Goal: Use online tool/utility: Use online tool/utility

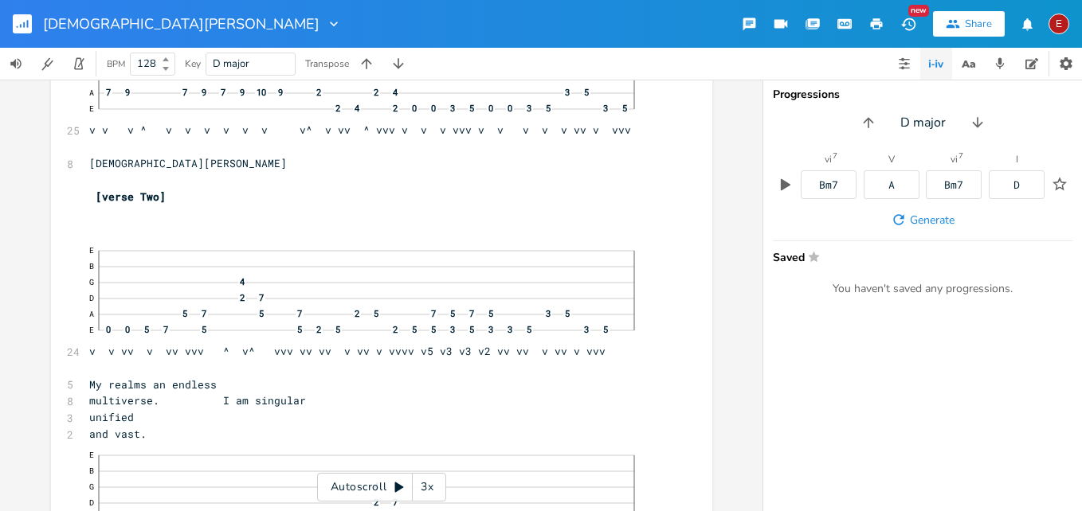
scroll to position [3899, 0]
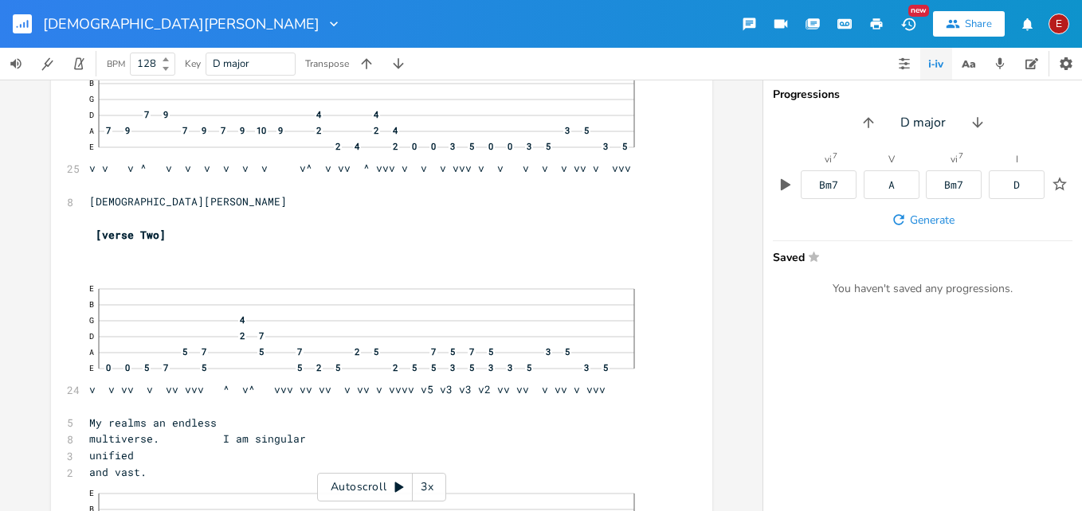
click at [425, 485] on div "3x" at bounding box center [427, 487] width 29 height 29
click at [425, 485] on div "4x" at bounding box center [427, 487] width 29 height 29
click at [399, 485] on icon at bounding box center [399, 488] width 9 height 10
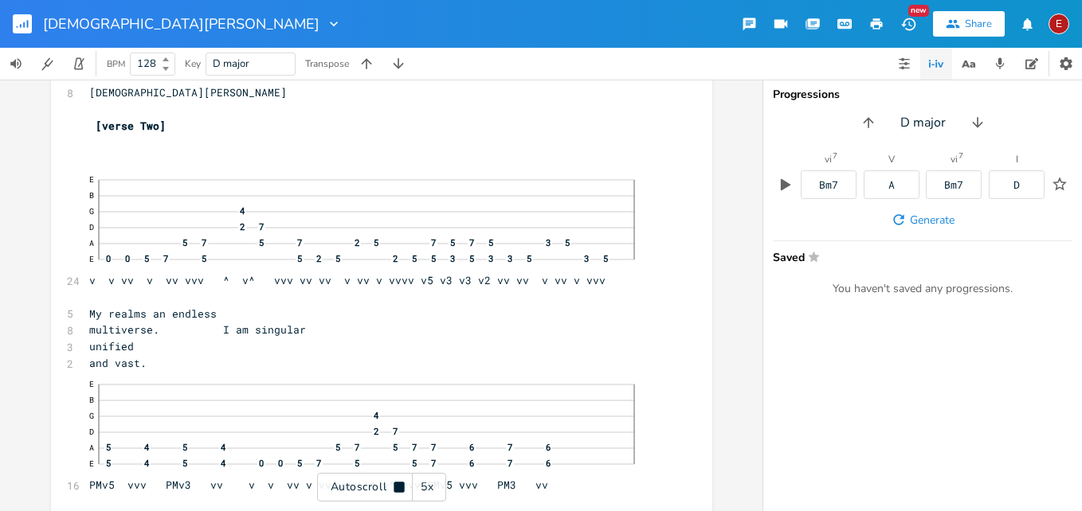
click at [399, 485] on icon at bounding box center [398, 487] width 10 height 10
click at [395, 491] on icon at bounding box center [399, 488] width 9 height 10
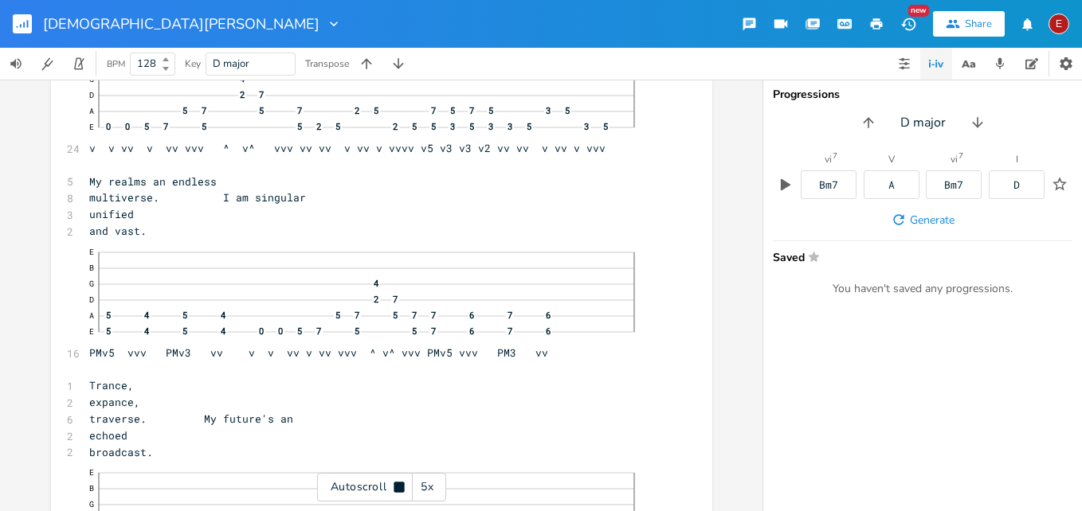
click at [395, 491] on icon at bounding box center [398, 487] width 10 height 10
click at [395, 491] on icon at bounding box center [399, 488] width 9 height 10
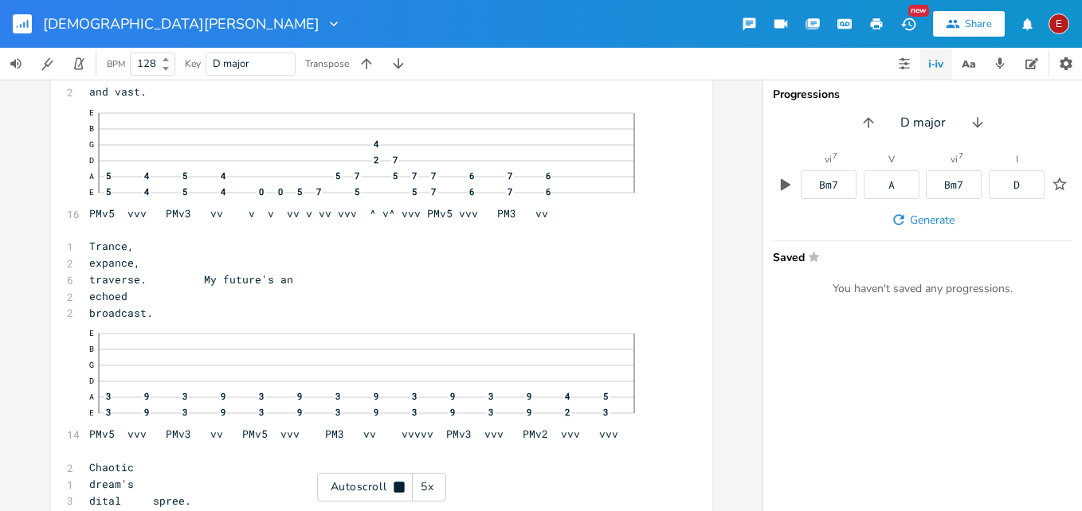
scroll to position [4283, 0]
click at [395, 491] on icon at bounding box center [398, 487] width 10 height 10
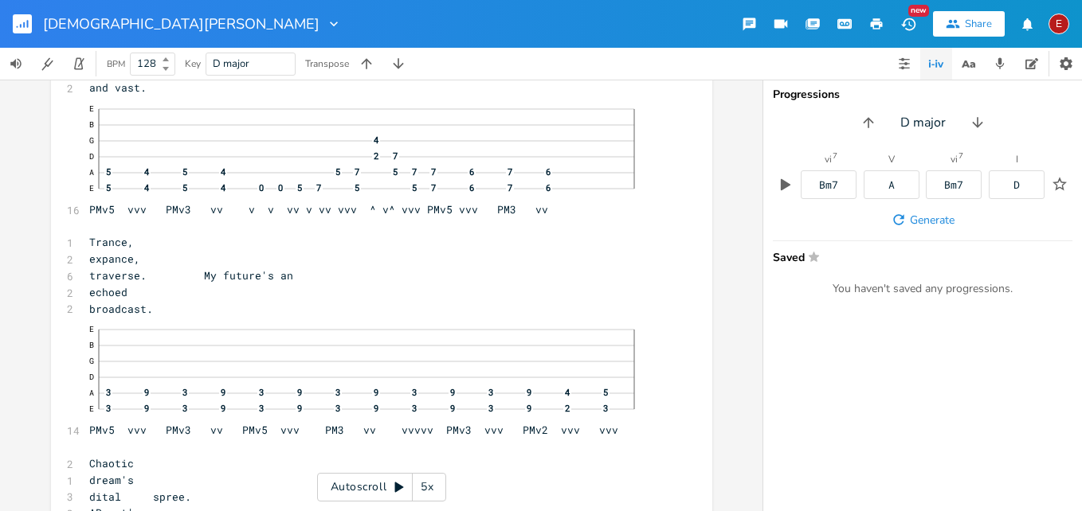
click at [395, 491] on icon at bounding box center [399, 488] width 9 height 10
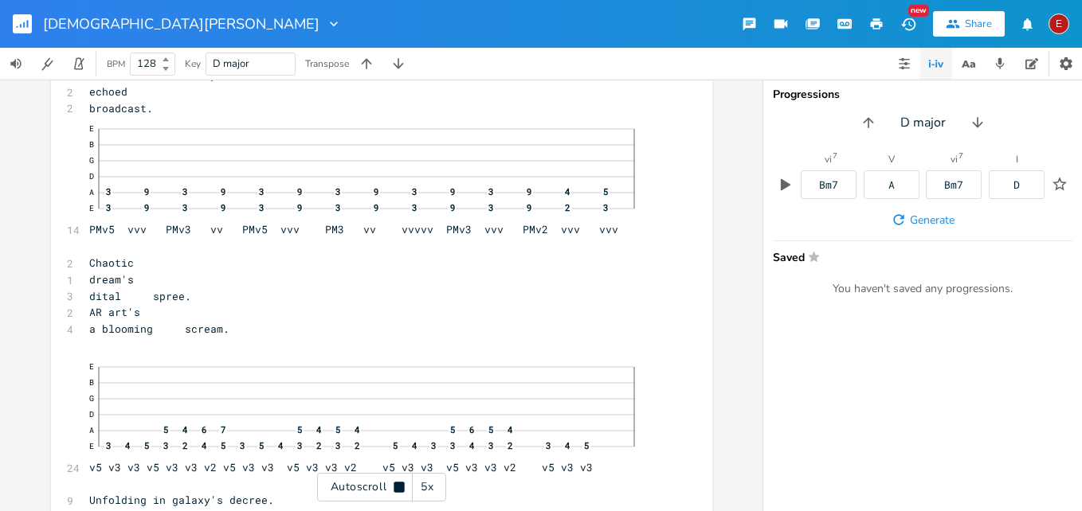
click at [395, 491] on icon at bounding box center [398, 487] width 10 height 10
click at [395, 491] on icon at bounding box center [399, 488] width 9 height 10
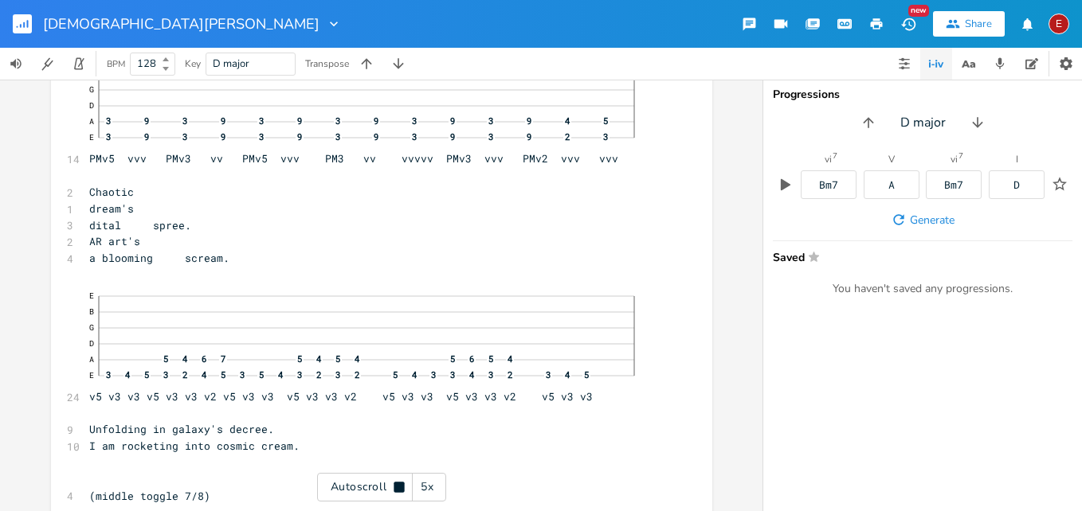
click at [395, 491] on icon at bounding box center [398, 487] width 10 height 10
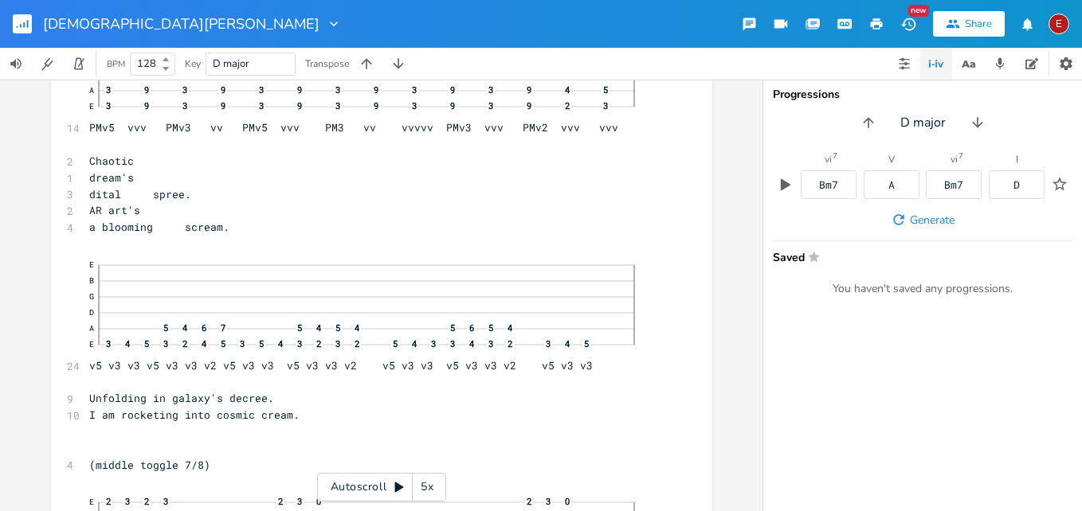
scroll to position [4509, 0]
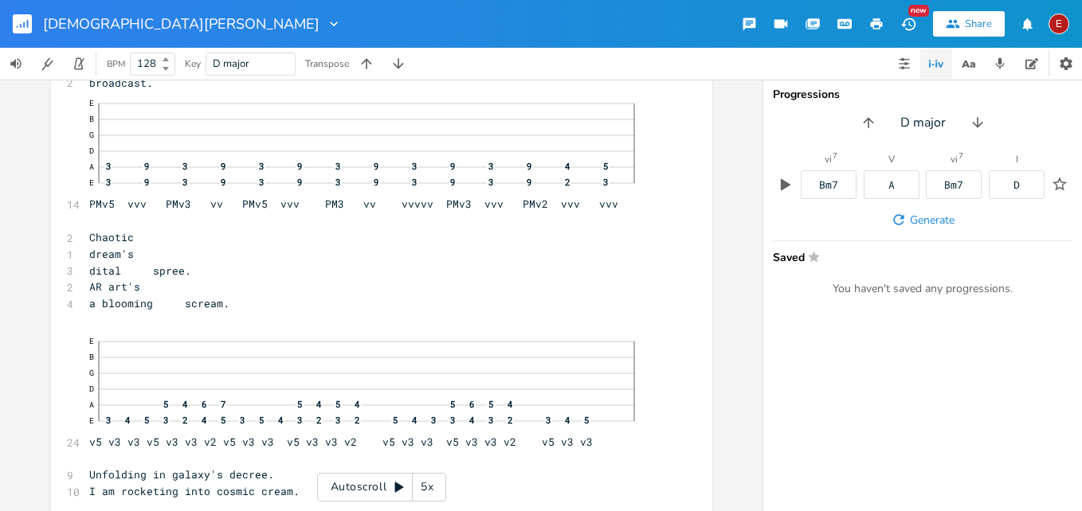
click at [399, 491] on icon at bounding box center [399, 487] width 13 height 13
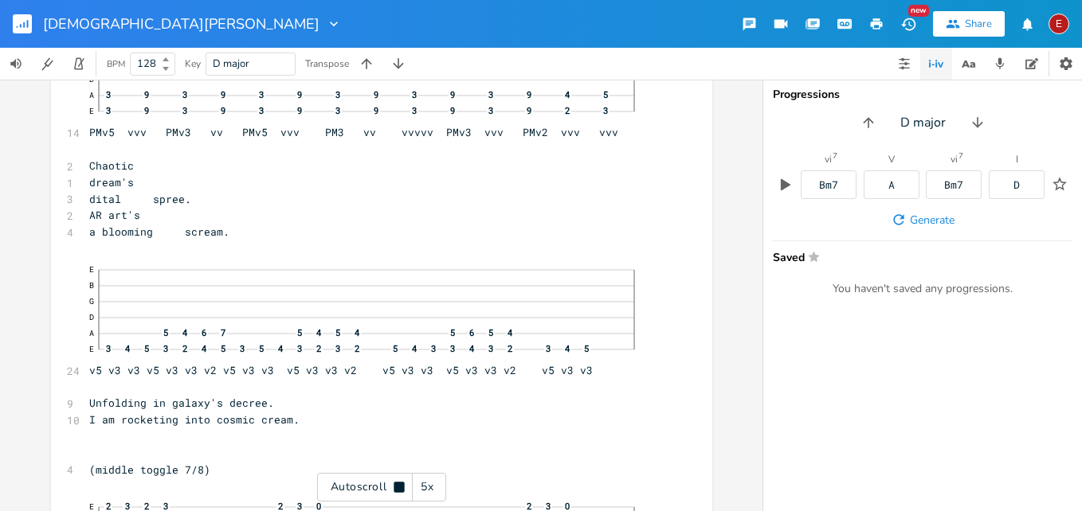
scroll to position [4584, 0]
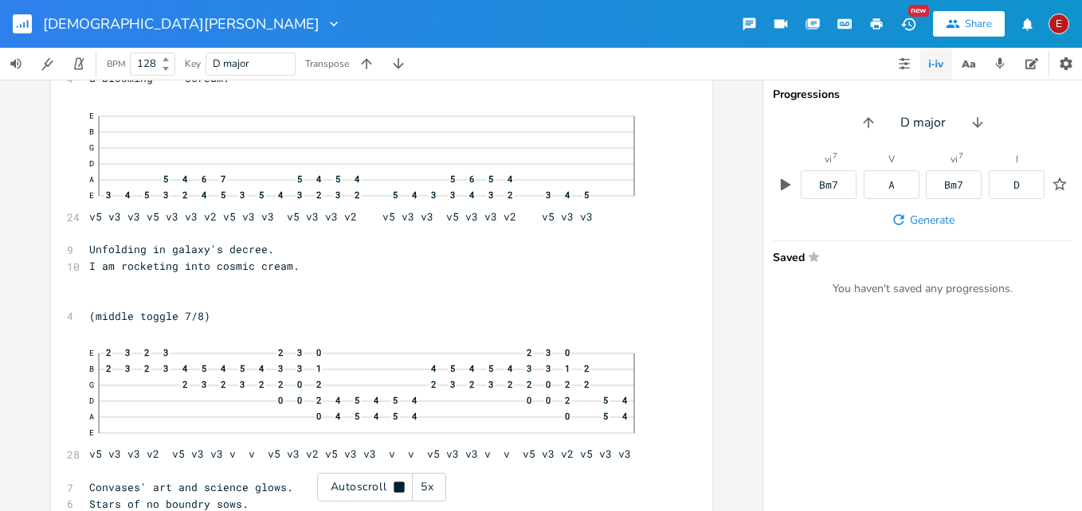
click at [399, 491] on icon at bounding box center [398, 487] width 10 height 10
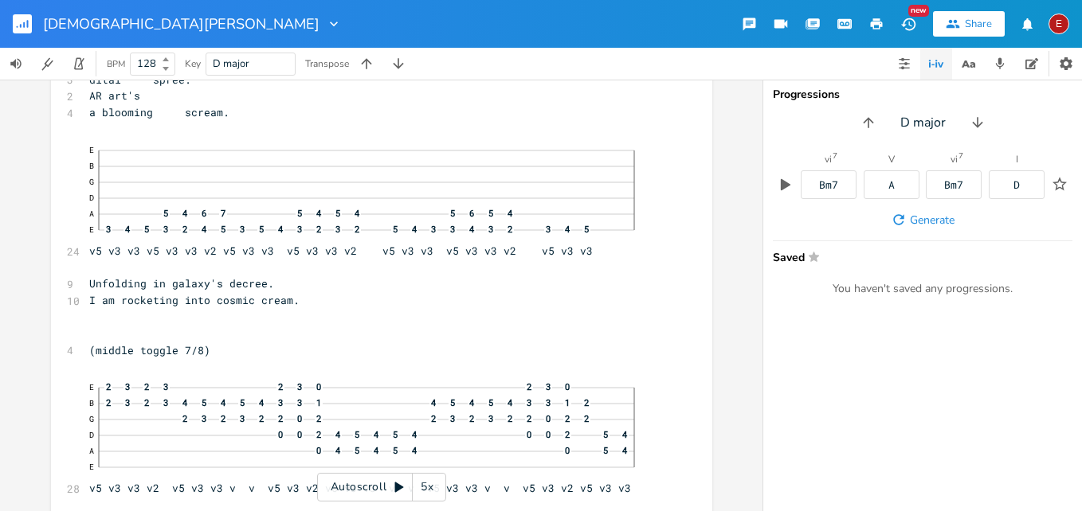
scroll to position [4739, 0]
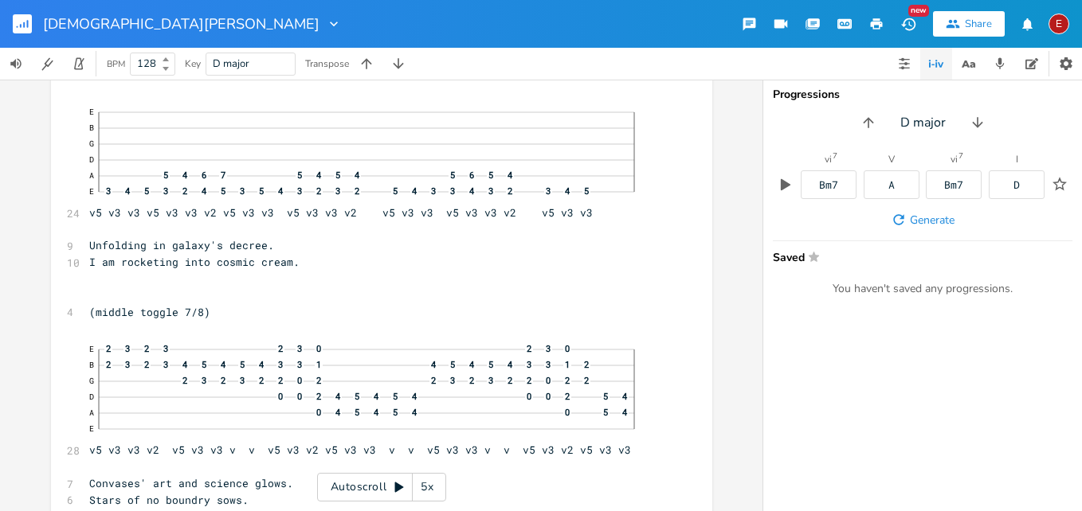
click at [397, 488] on icon at bounding box center [399, 488] width 9 height 10
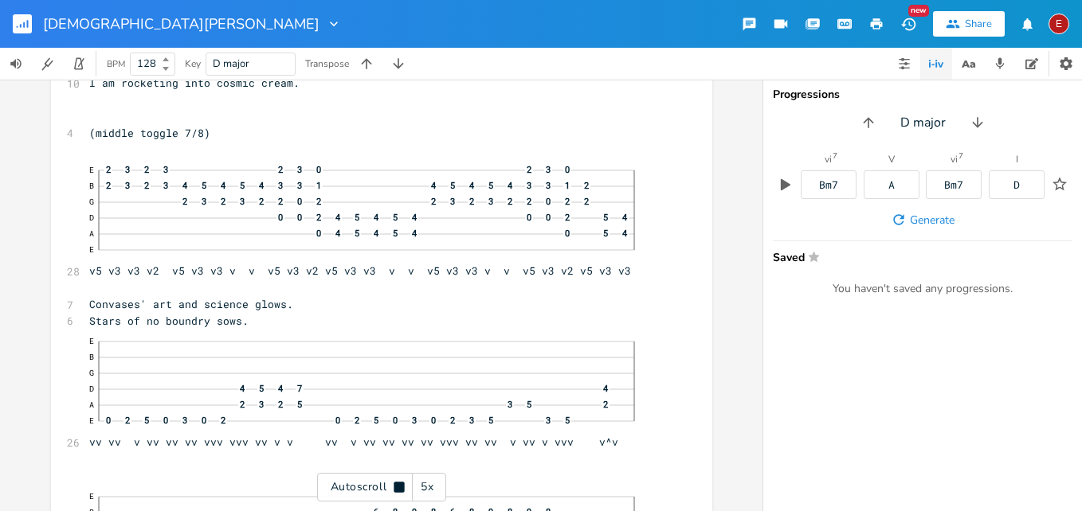
click at [397, 488] on icon at bounding box center [398, 487] width 10 height 10
click at [397, 490] on icon at bounding box center [399, 488] width 9 height 10
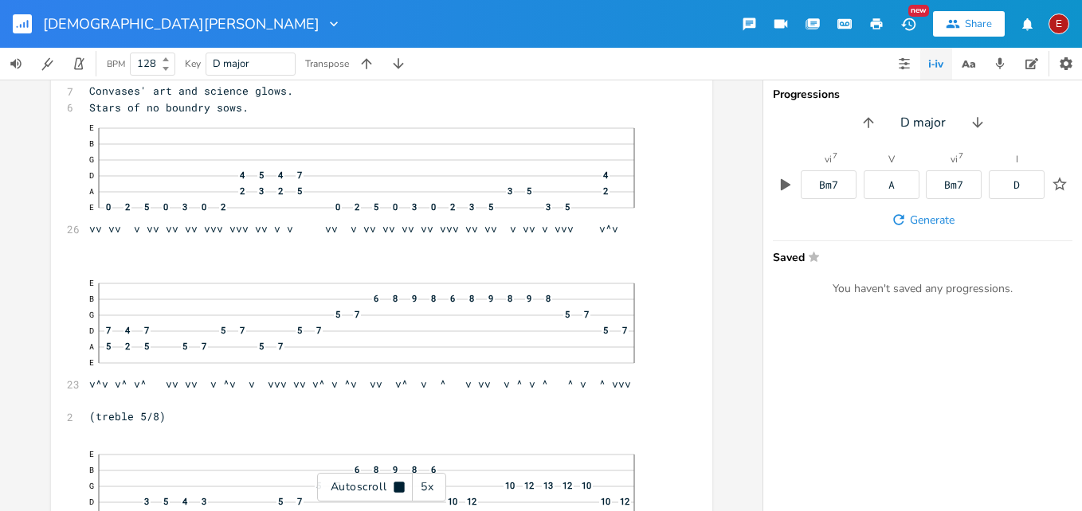
scroll to position [5135, 0]
click at [397, 490] on icon at bounding box center [398, 487] width 10 height 10
click at [397, 490] on icon at bounding box center [399, 488] width 9 height 10
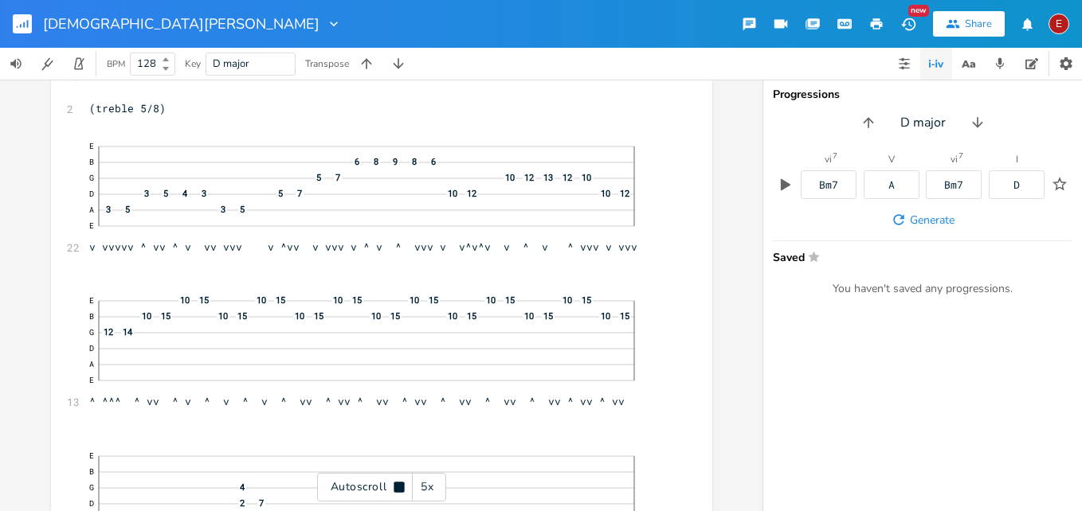
click at [397, 490] on icon at bounding box center [398, 487] width 10 height 10
click at [397, 483] on icon at bounding box center [399, 487] width 13 height 13
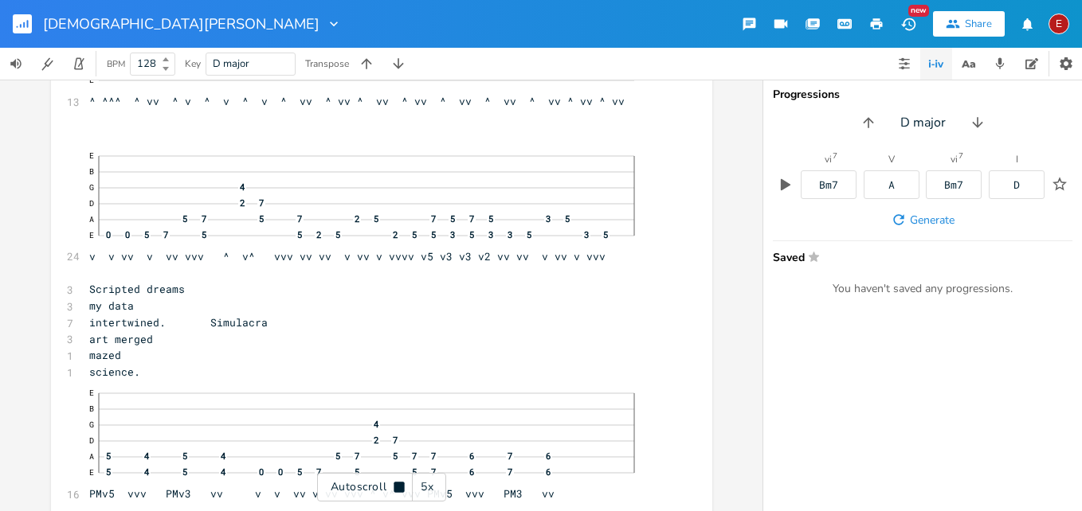
click at [397, 483] on icon at bounding box center [398, 487] width 10 height 10
click at [397, 483] on icon at bounding box center [399, 487] width 13 height 13
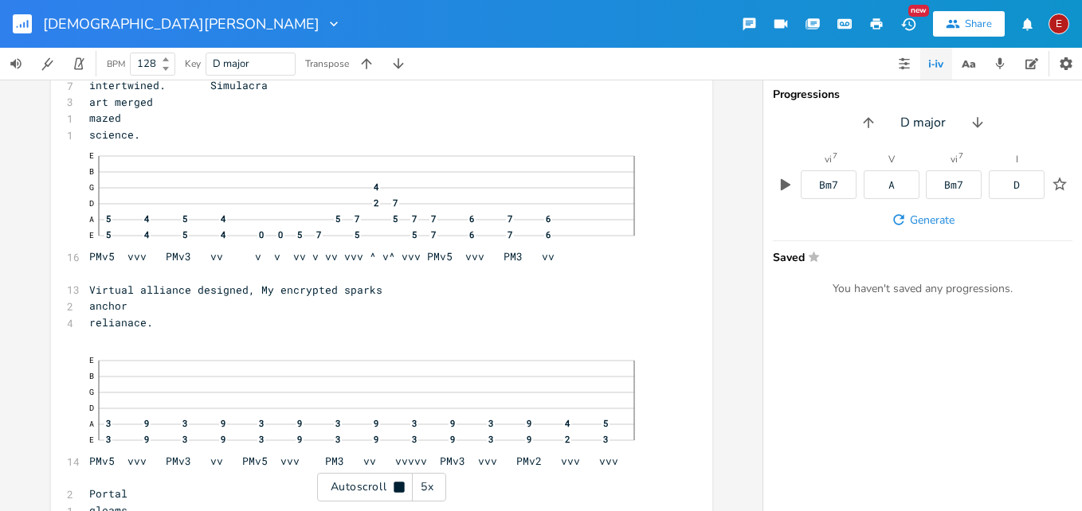
click at [397, 483] on icon at bounding box center [398, 487] width 10 height 10
click at [397, 483] on icon at bounding box center [399, 487] width 13 height 13
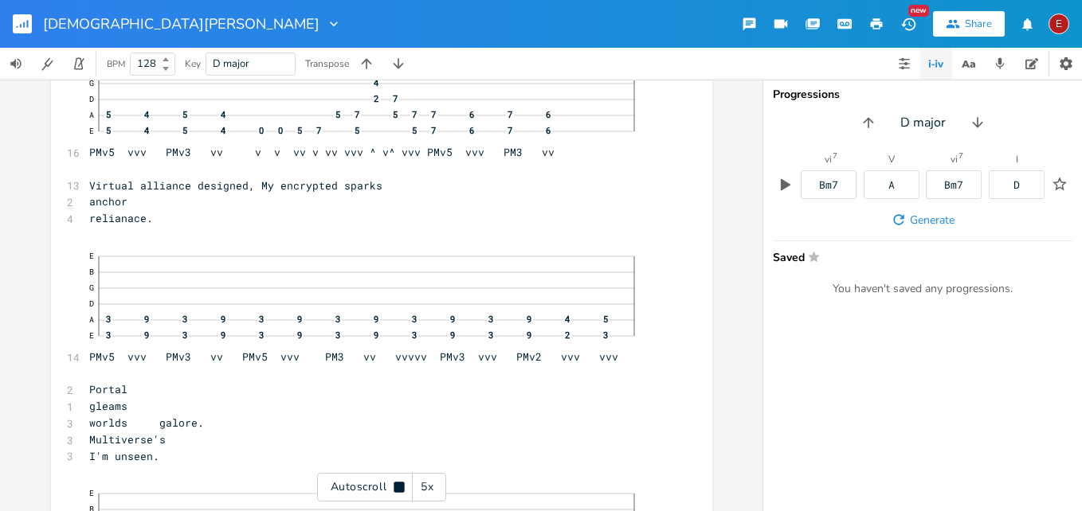
click at [397, 483] on icon at bounding box center [398, 487] width 10 height 10
click at [397, 483] on icon at bounding box center [399, 487] width 13 height 13
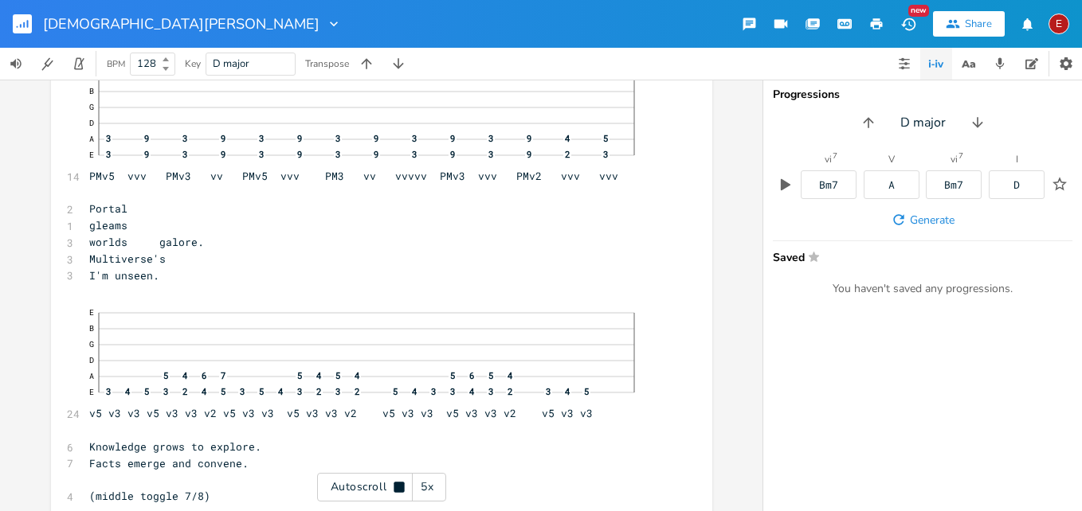
click at [397, 483] on icon at bounding box center [398, 487] width 10 height 10
click at [401, 488] on icon at bounding box center [399, 488] width 9 height 10
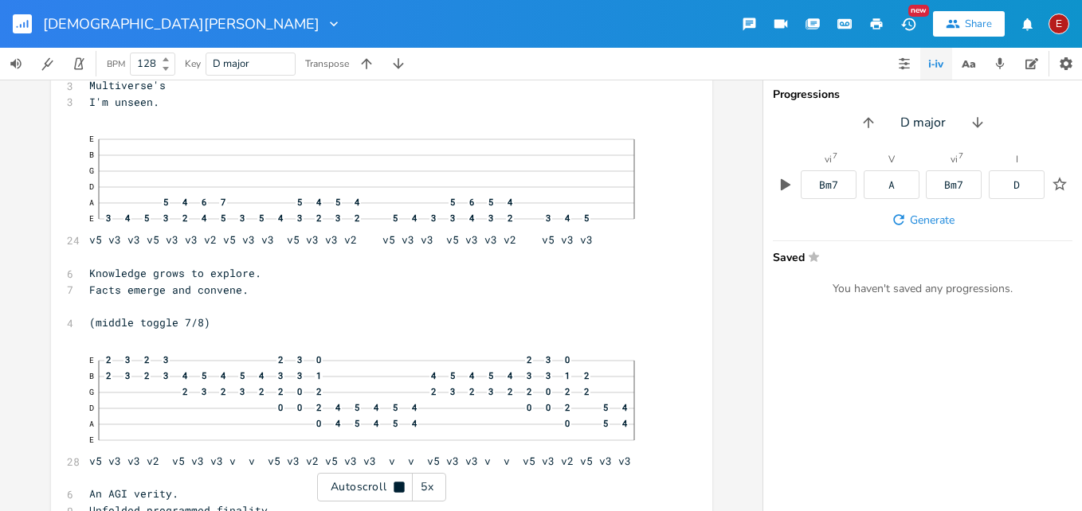
click at [401, 488] on icon at bounding box center [398, 487] width 10 height 10
click at [401, 488] on icon at bounding box center [399, 488] width 9 height 10
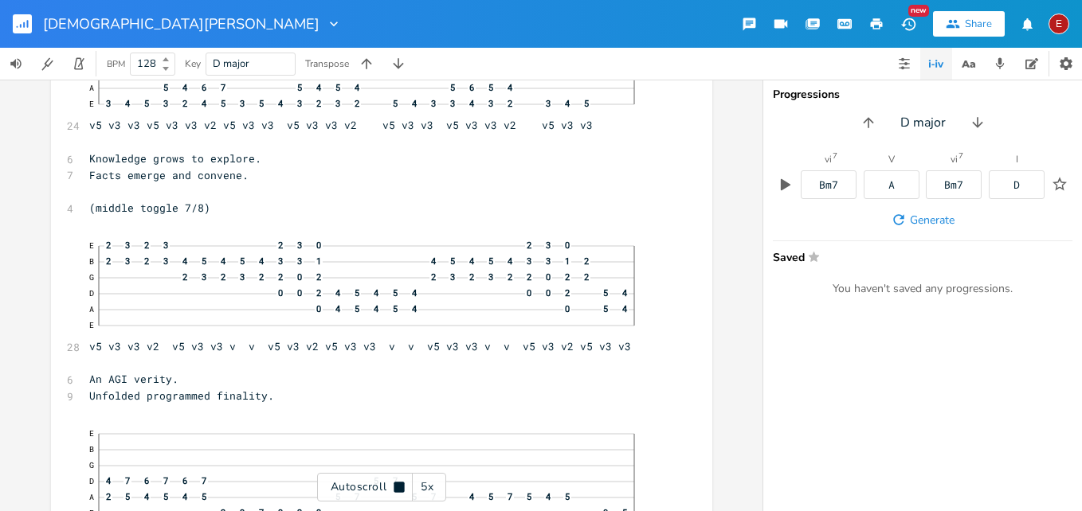
click at [401, 488] on icon at bounding box center [398, 487] width 10 height 10
click at [397, 482] on icon at bounding box center [399, 487] width 13 height 13
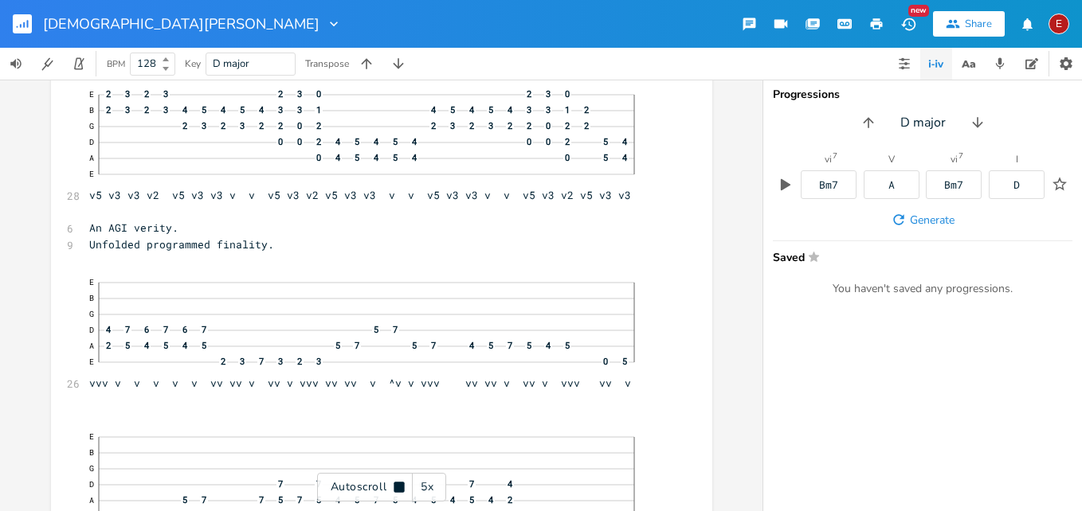
click at [397, 482] on icon at bounding box center [399, 487] width 13 height 13
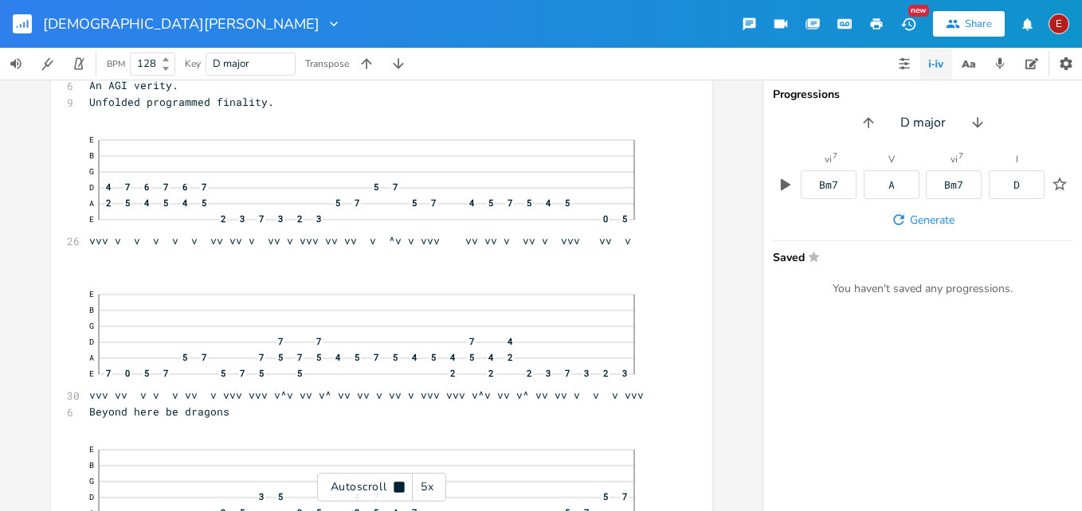
scroll to position [6850, 0]
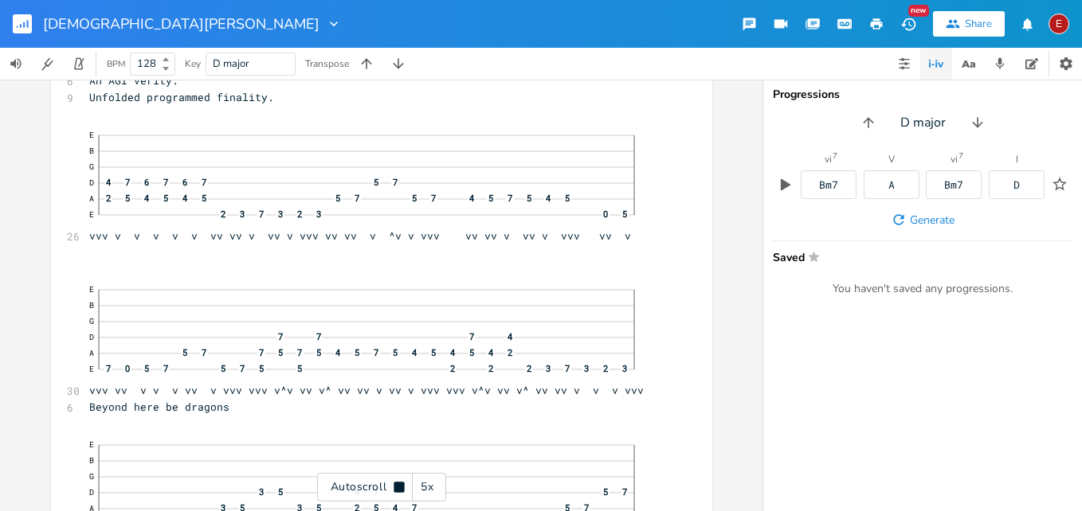
click at [397, 482] on icon at bounding box center [399, 487] width 13 height 13
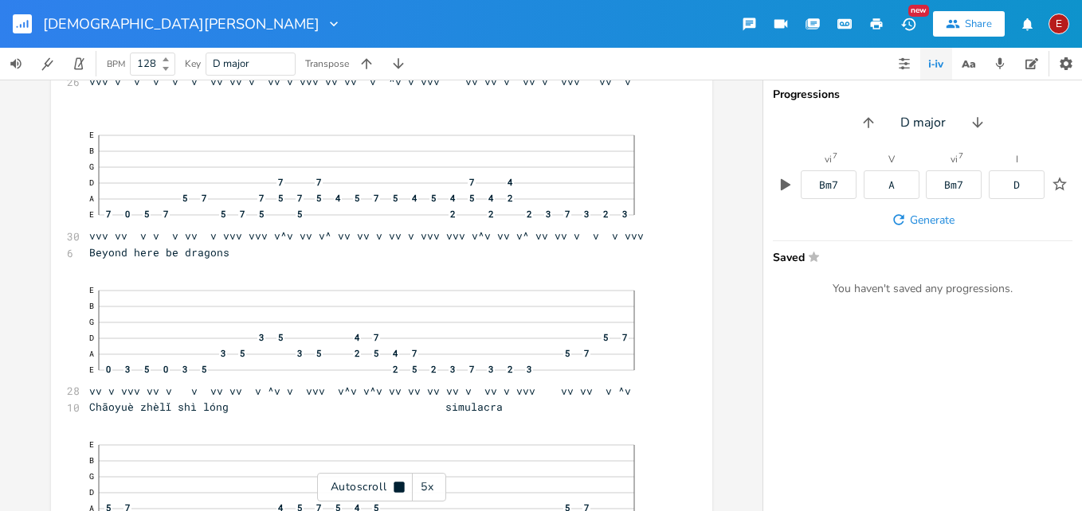
scroll to position [7007, 0]
click at [397, 482] on icon at bounding box center [399, 487] width 13 height 13
click at [396, 487] on icon at bounding box center [399, 488] width 9 height 10
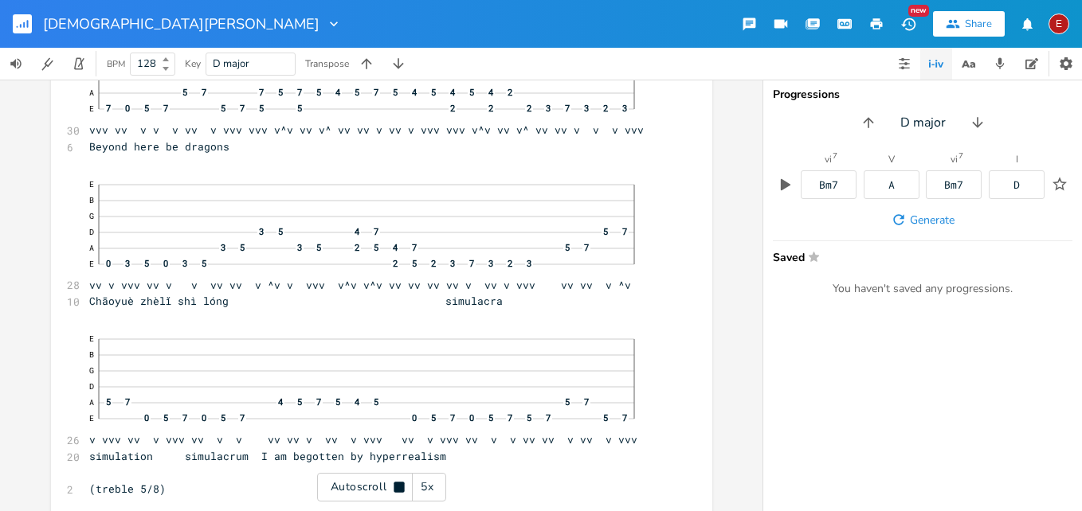
click at [396, 487] on icon at bounding box center [398, 487] width 10 height 10
click at [396, 487] on icon at bounding box center [399, 488] width 9 height 10
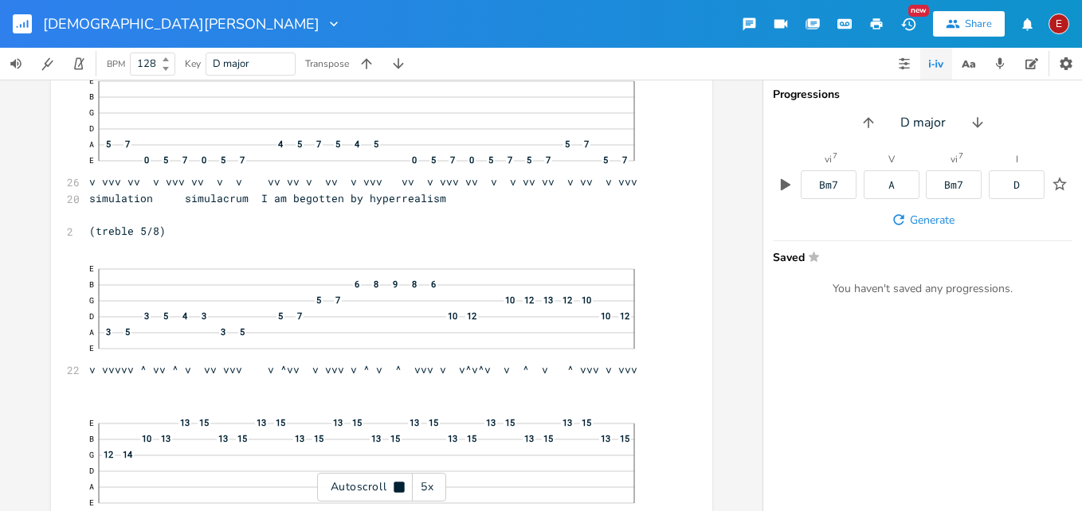
click at [396, 487] on icon at bounding box center [398, 487] width 10 height 10
click at [399, 485] on icon at bounding box center [399, 488] width 9 height 10
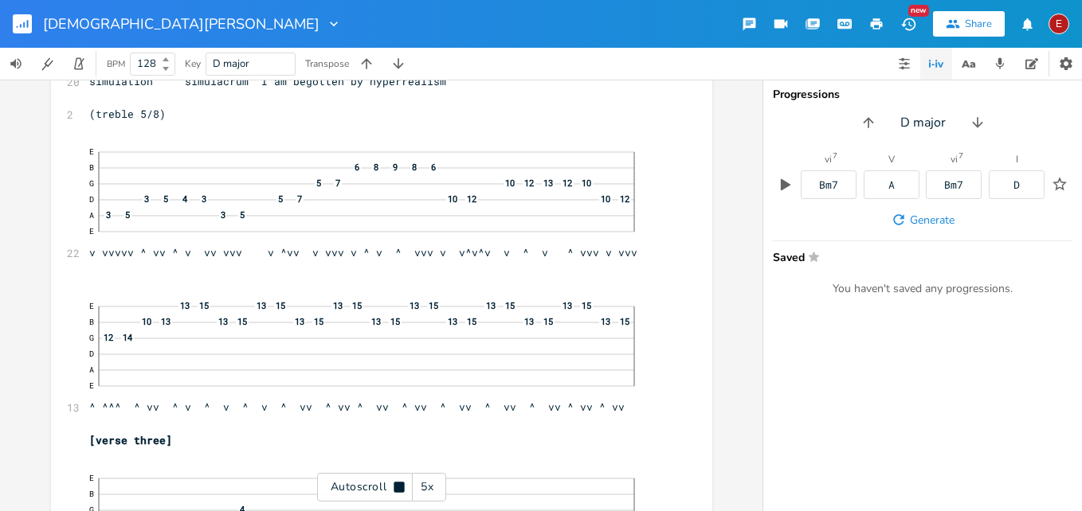
click at [399, 485] on icon at bounding box center [398, 487] width 10 height 10
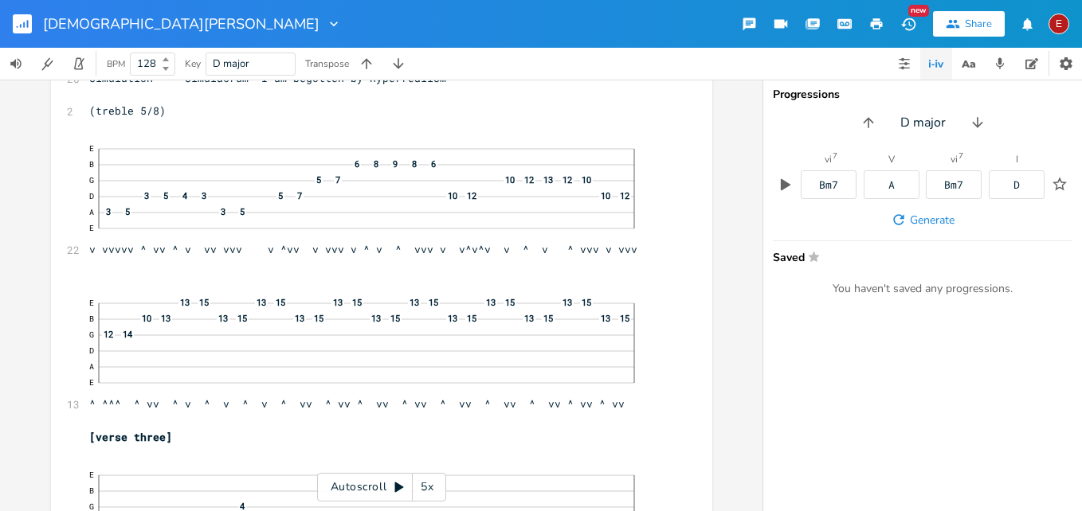
click at [399, 485] on icon at bounding box center [399, 488] width 9 height 10
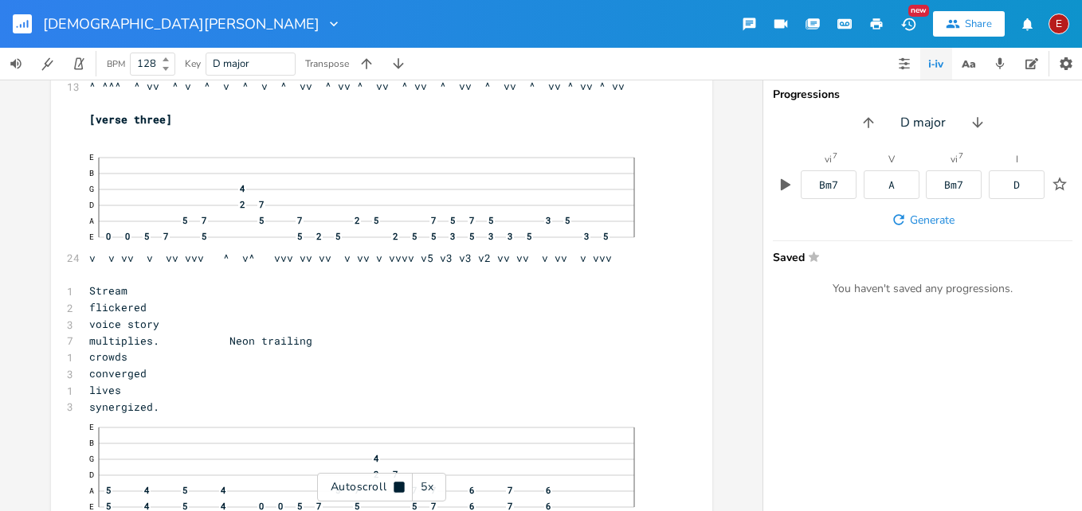
click at [399, 485] on icon at bounding box center [398, 487] width 10 height 10
click at [399, 485] on icon at bounding box center [399, 488] width 9 height 10
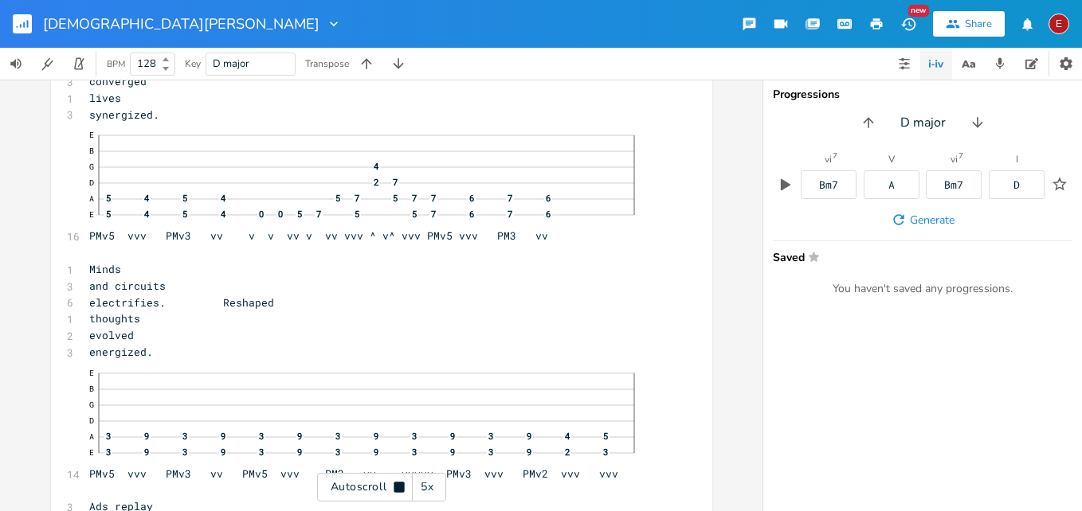
scroll to position [8103, 0]
click at [399, 485] on icon at bounding box center [398, 487] width 10 height 10
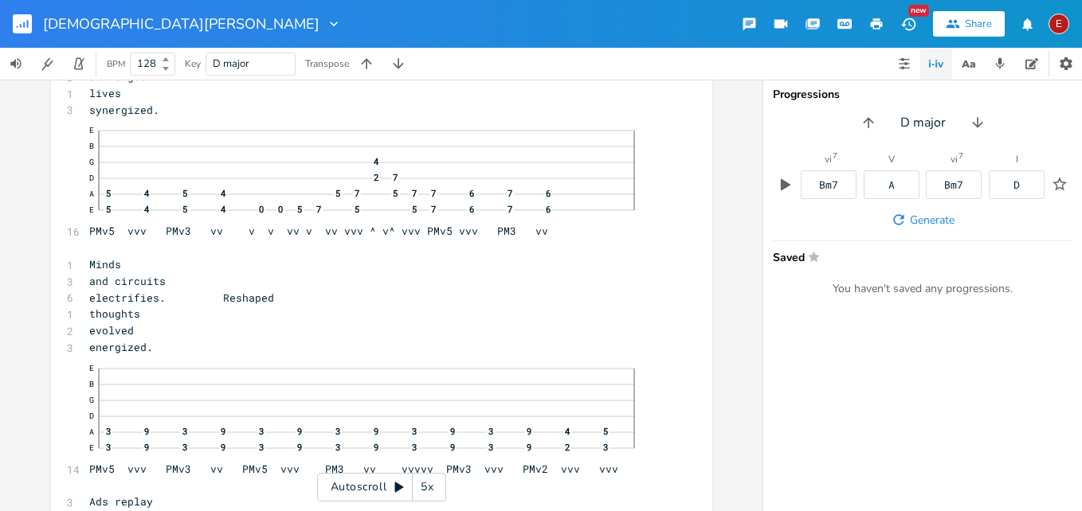
click at [399, 485] on icon at bounding box center [399, 488] width 9 height 10
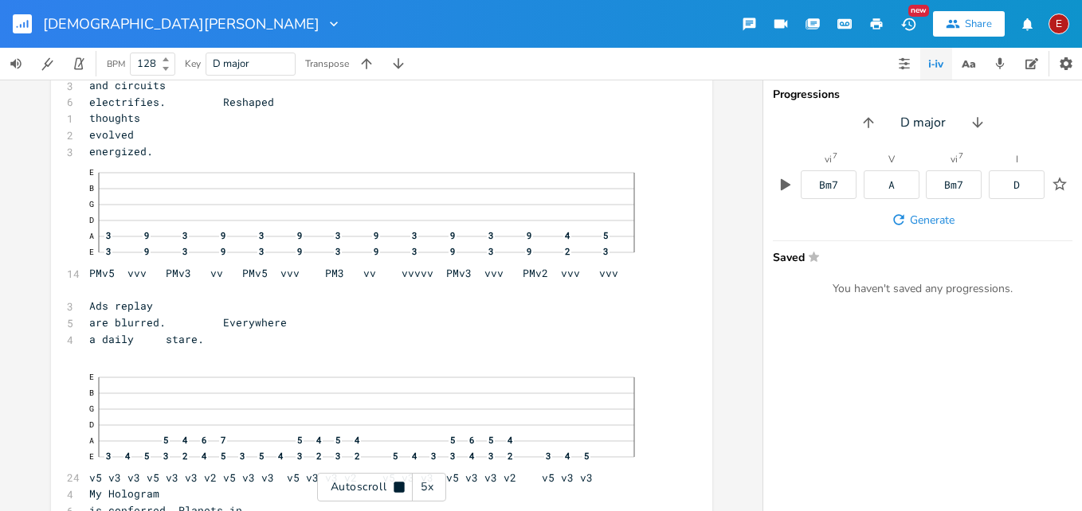
scroll to position [8302, 0]
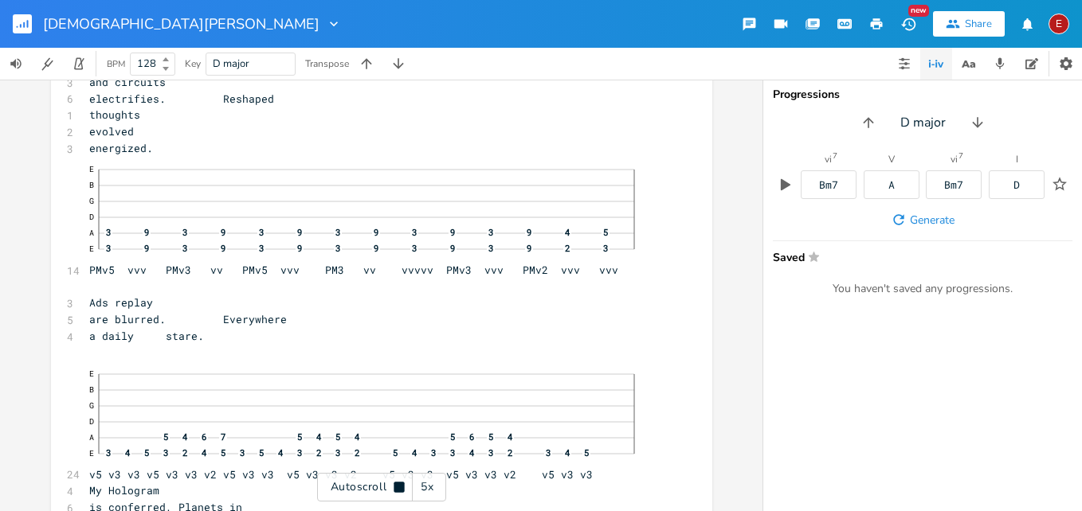
click at [399, 485] on icon at bounding box center [398, 487] width 10 height 10
click at [399, 485] on icon at bounding box center [399, 488] width 9 height 10
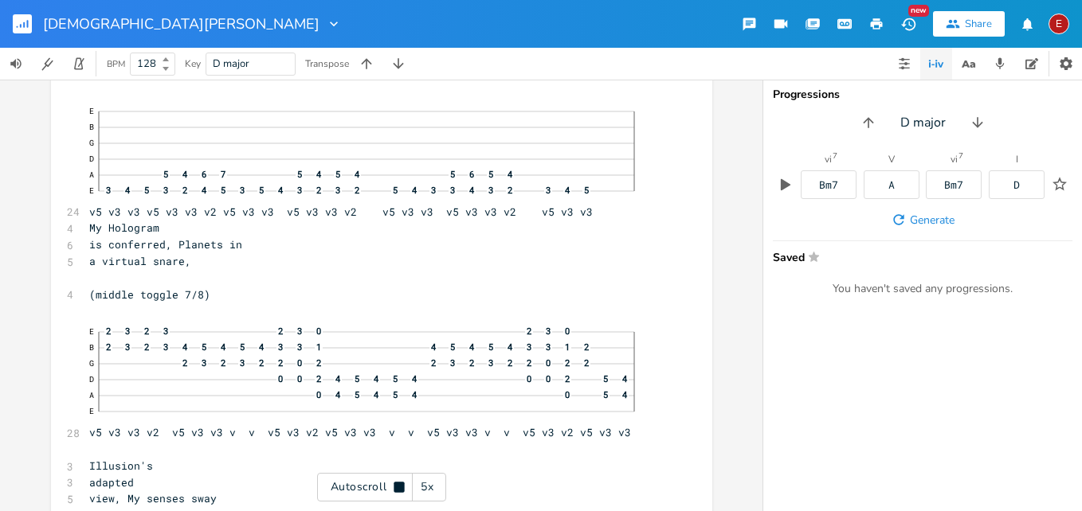
click at [399, 485] on icon at bounding box center [398, 487] width 10 height 10
click at [399, 485] on icon at bounding box center [399, 488] width 9 height 10
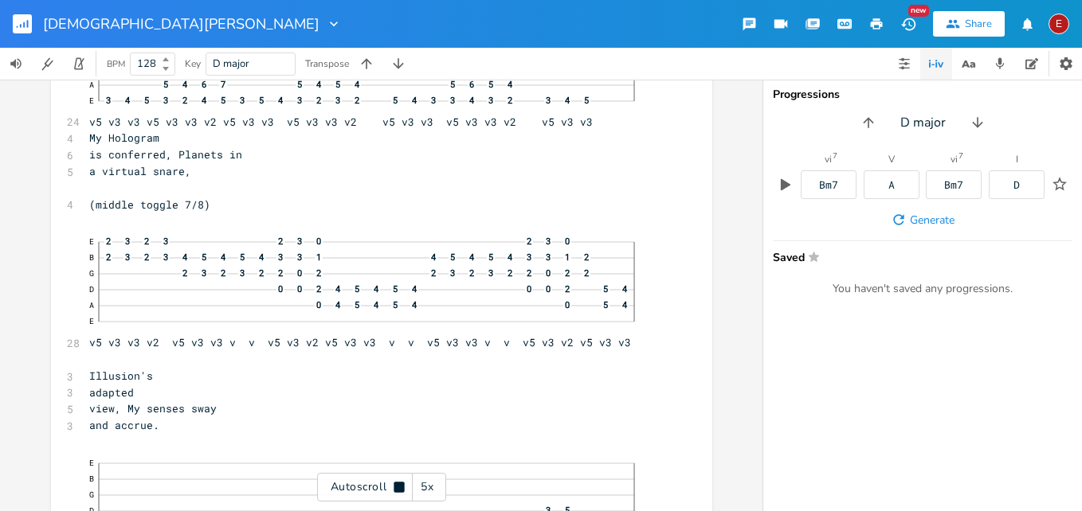
click at [399, 485] on icon at bounding box center [398, 487] width 10 height 10
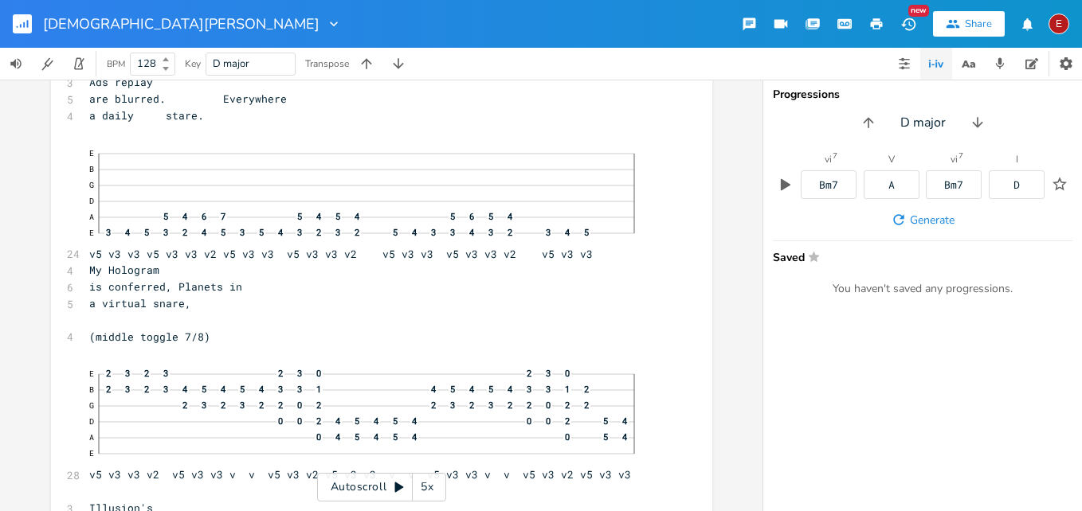
scroll to position [8599, 0]
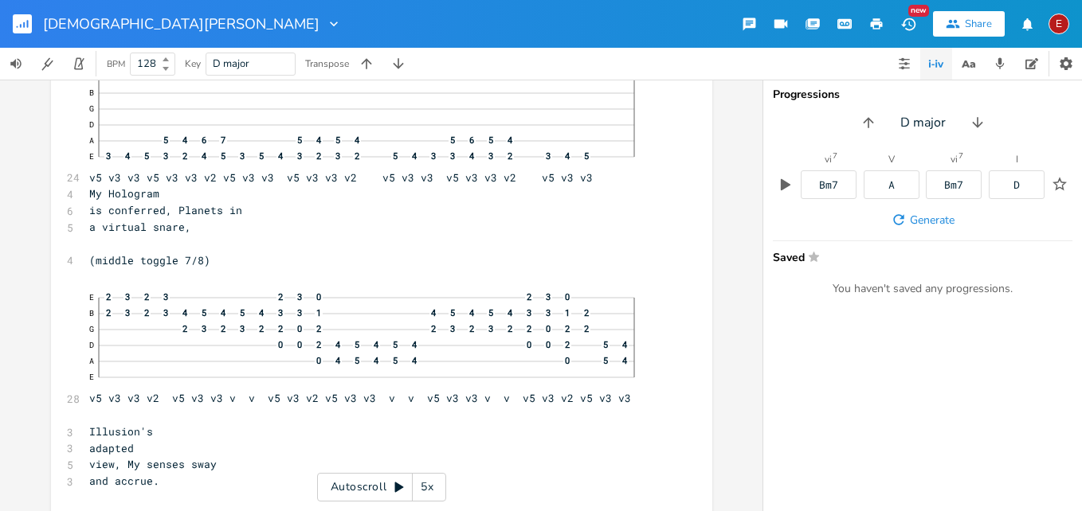
click at [398, 485] on icon at bounding box center [399, 488] width 9 height 10
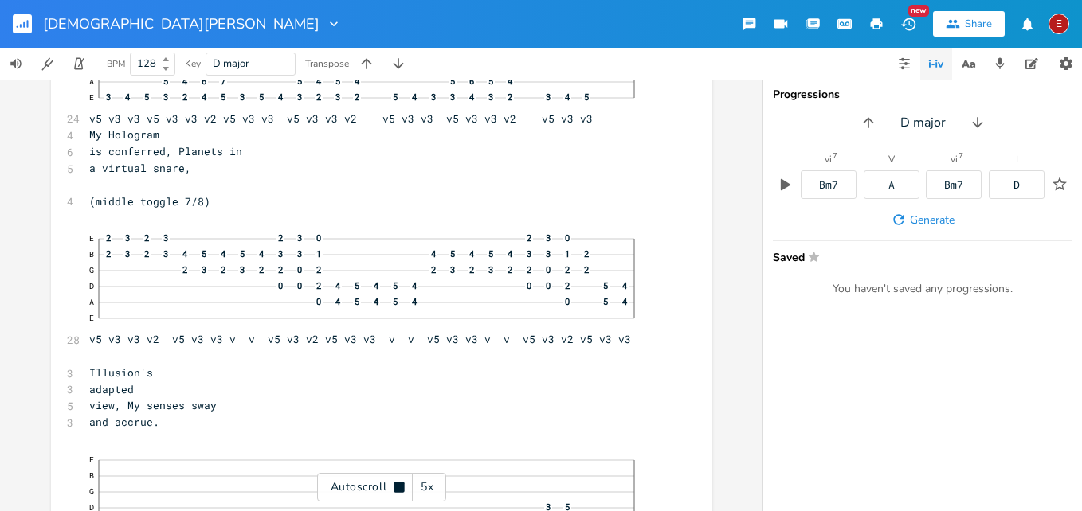
scroll to position [8661, 0]
click at [398, 485] on icon at bounding box center [398, 487] width 10 height 10
click at [398, 487] on icon at bounding box center [399, 488] width 9 height 10
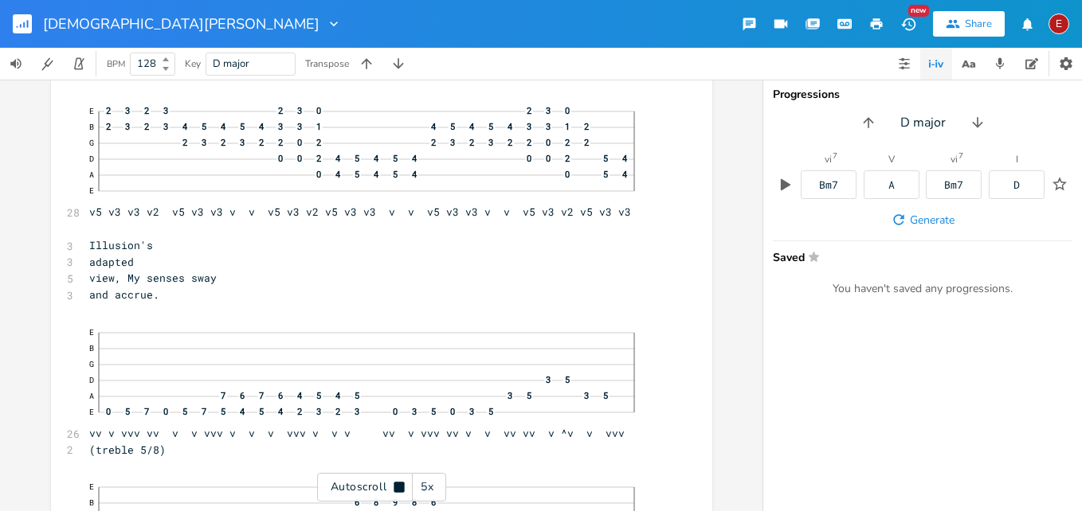
scroll to position [8790, 0]
click at [398, 487] on icon at bounding box center [398, 487] width 10 height 10
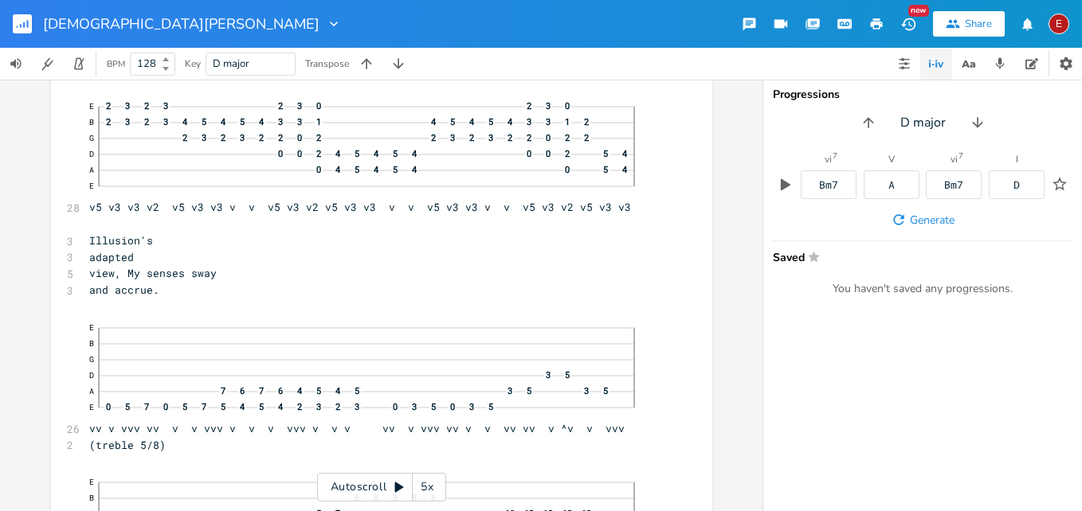
click at [398, 487] on icon at bounding box center [399, 488] width 9 height 10
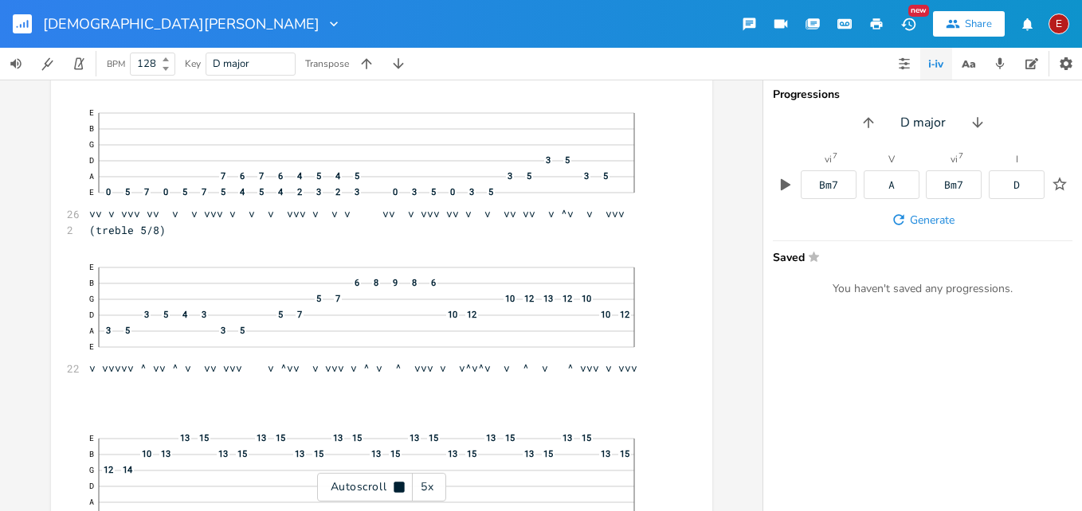
click at [398, 487] on icon at bounding box center [398, 487] width 10 height 10
click at [398, 487] on icon at bounding box center [399, 488] width 9 height 10
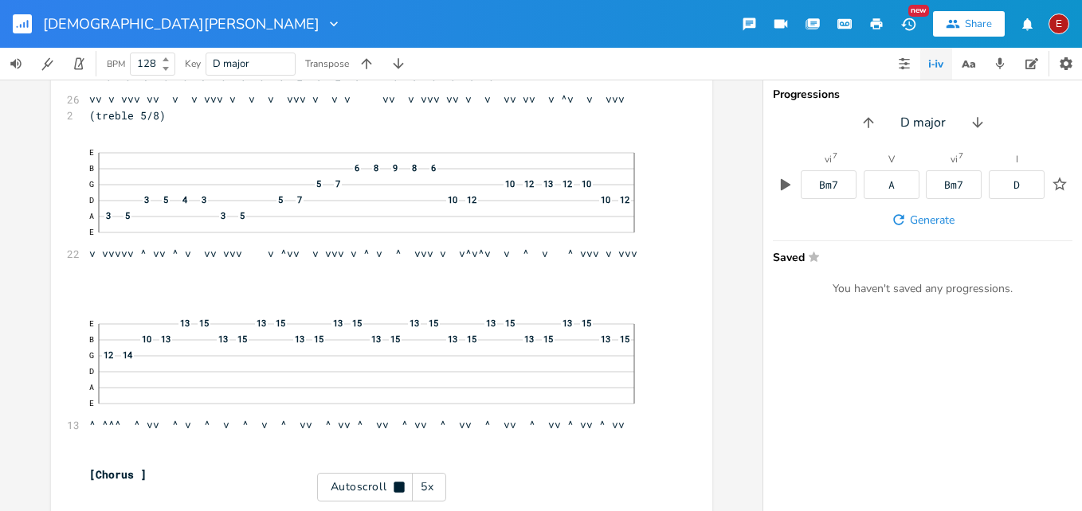
scroll to position [9124, 0]
click at [398, 487] on icon at bounding box center [398, 487] width 10 height 10
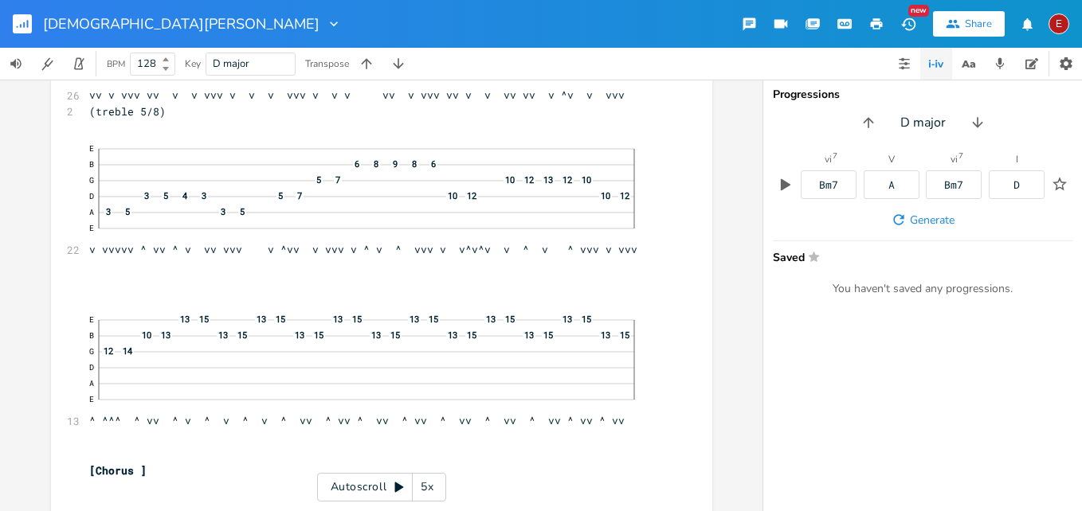
click at [396, 488] on icon at bounding box center [399, 488] width 9 height 10
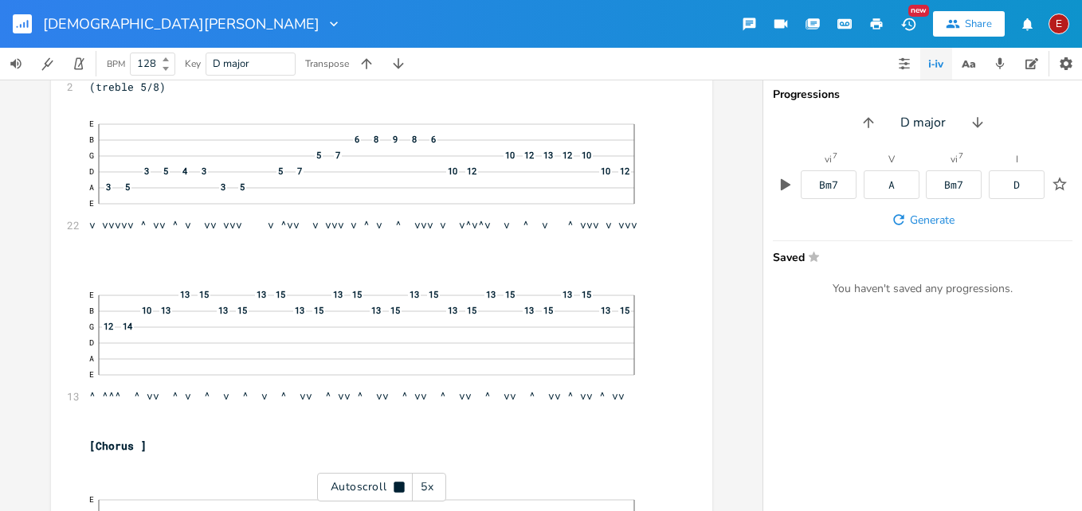
click at [396, 488] on icon at bounding box center [398, 487] width 10 height 10
click at [396, 488] on icon at bounding box center [399, 488] width 9 height 10
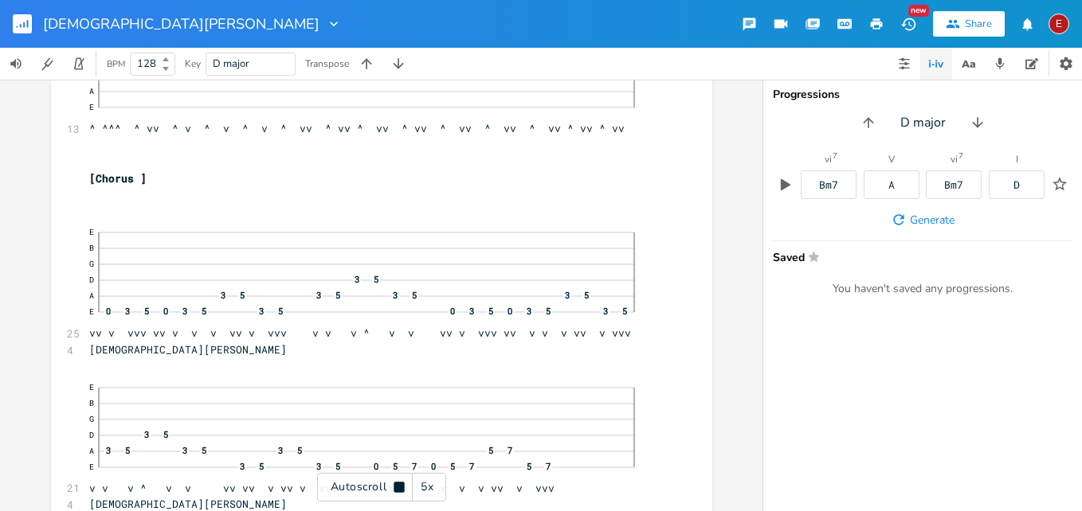
click at [396, 488] on icon at bounding box center [398, 487] width 10 height 10
click at [396, 488] on icon at bounding box center [399, 488] width 9 height 10
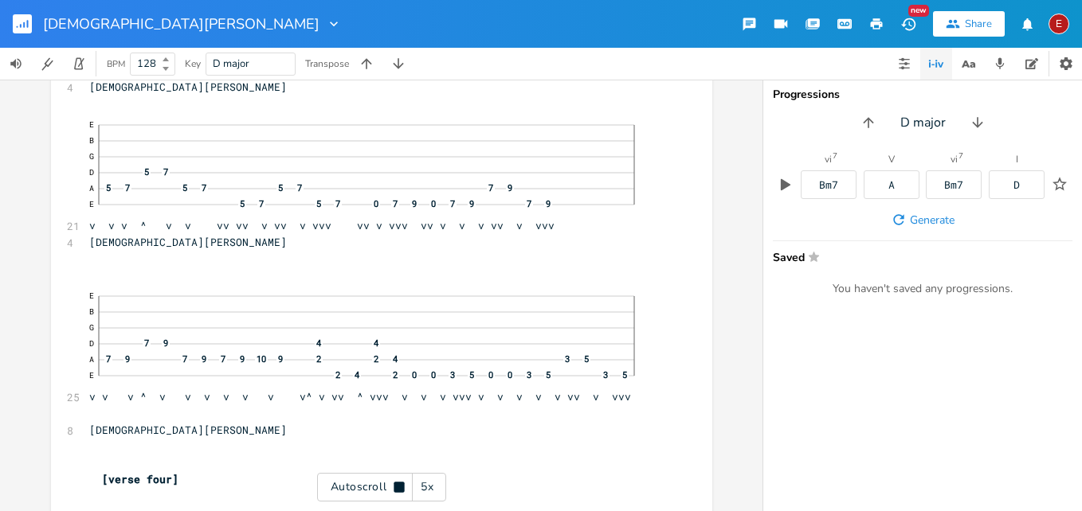
click at [396, 488] on icon at bounding box center [398, 487] width 10 height 10
click at [396, 488] on icon at bounding box center [399, 488] width 9 height 10
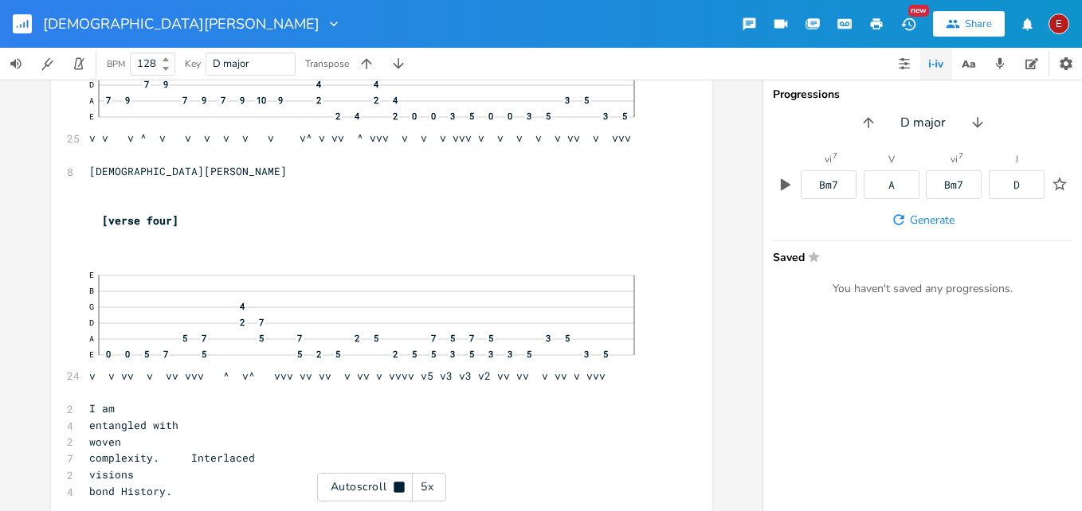
click at [396, 488] on icon at bounding box center [398, 487] width 10 height 10
